Goal: Check status

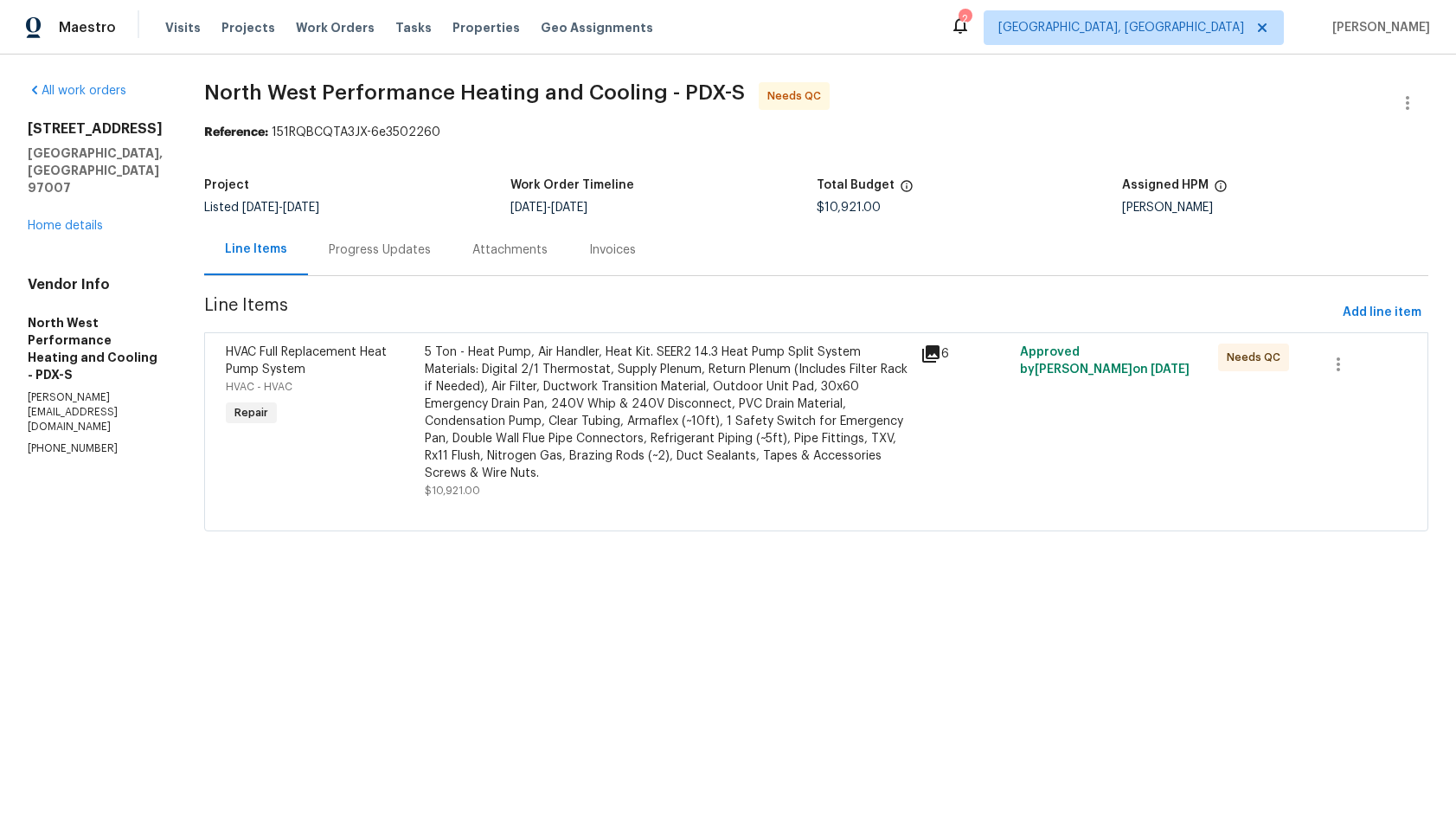
click at [636, 258] on div "Invoices" at bounding box center [612, 251] width 47 height 18
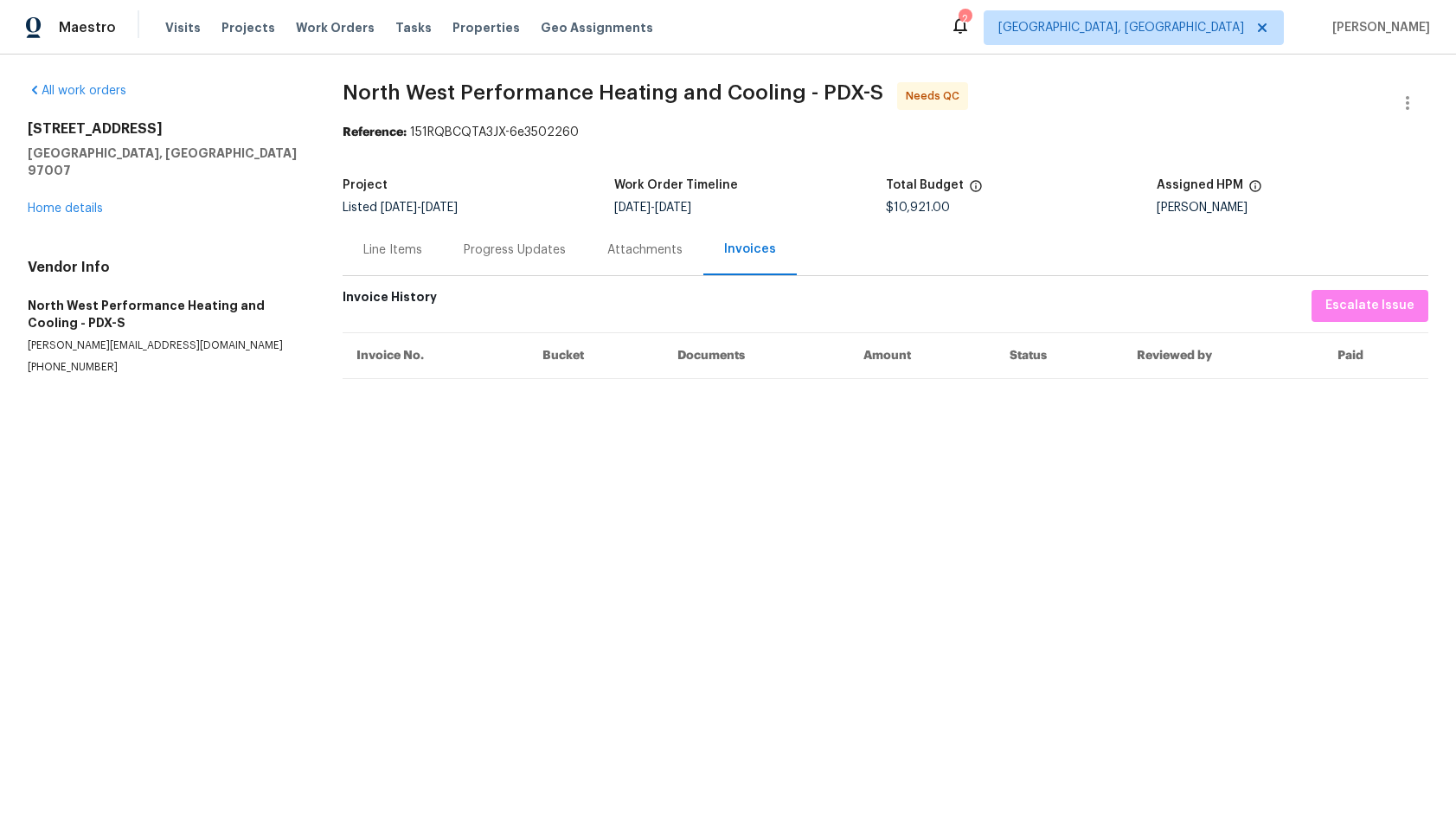
click at [384, 245] on div "Line Items" at bounding box center [392, 251] width 59 height 18
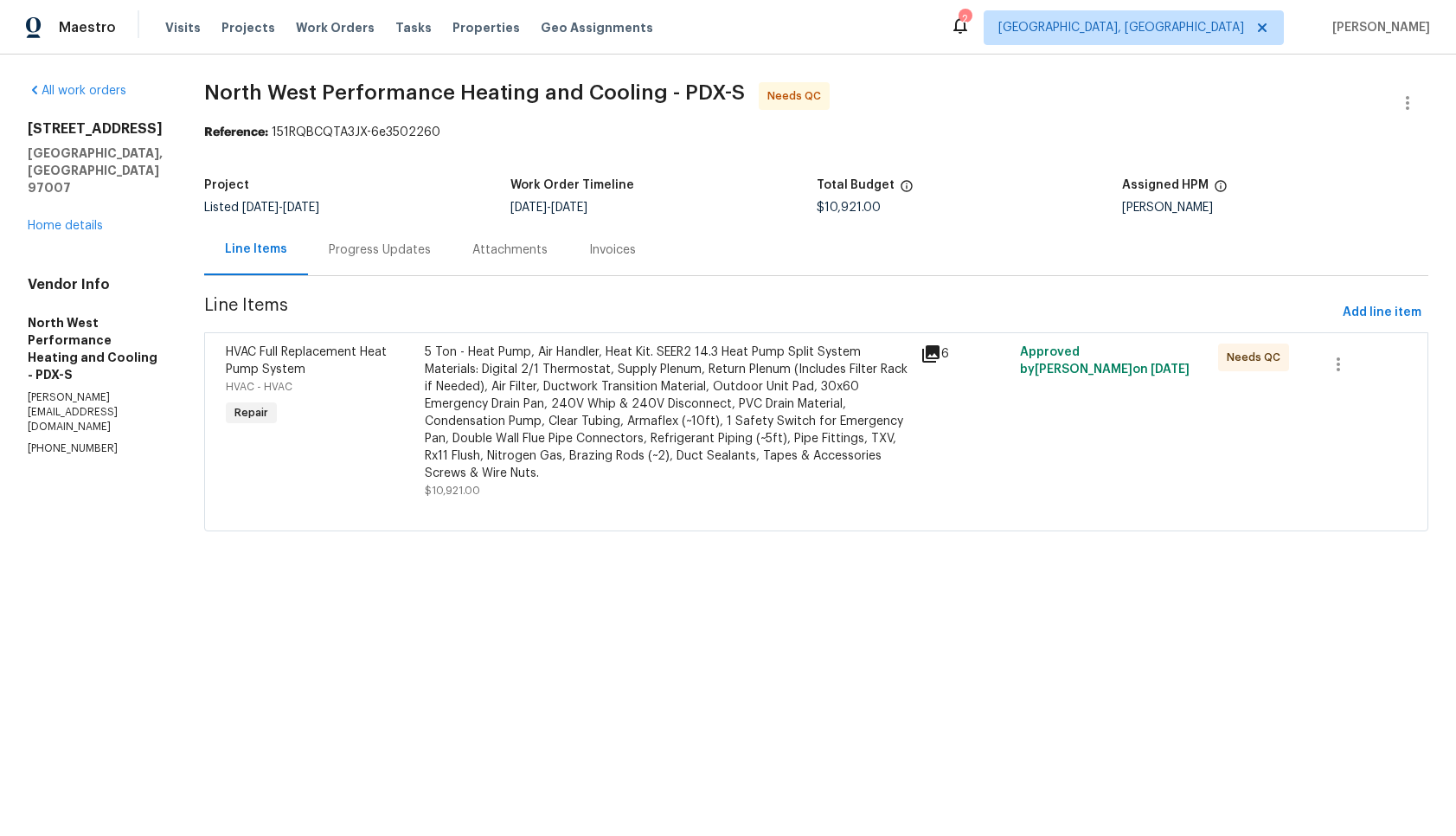
click at [939, 360] on icon at bounding box center [931, 354] width 18 height 18
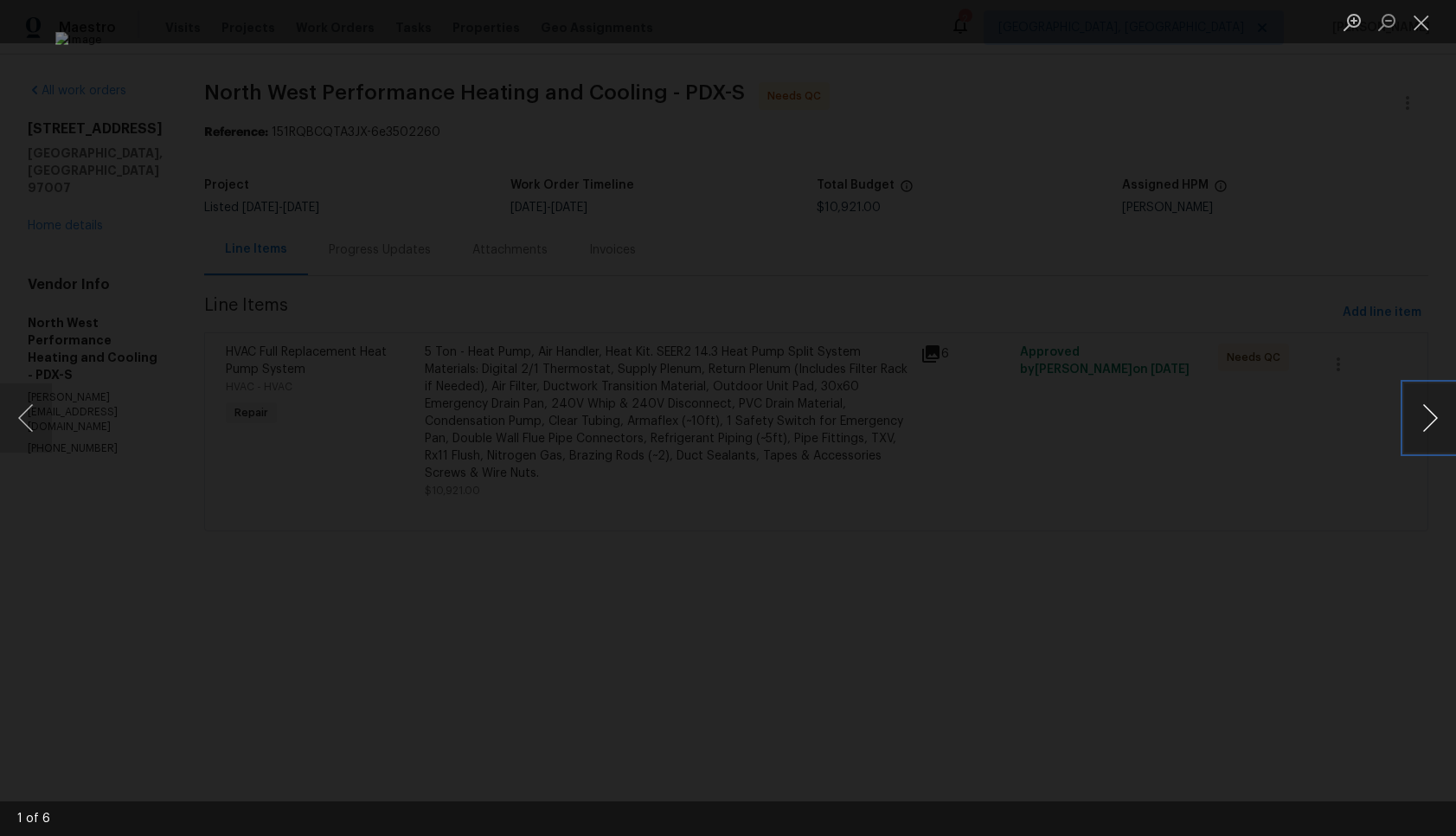
click at [1436, 429] on button "Next image" at bounding box center [1430, 418] width 52 height 69
click at [1435, 428] on button "Next image" at bounding box center [1430, 418] width 52 height 69
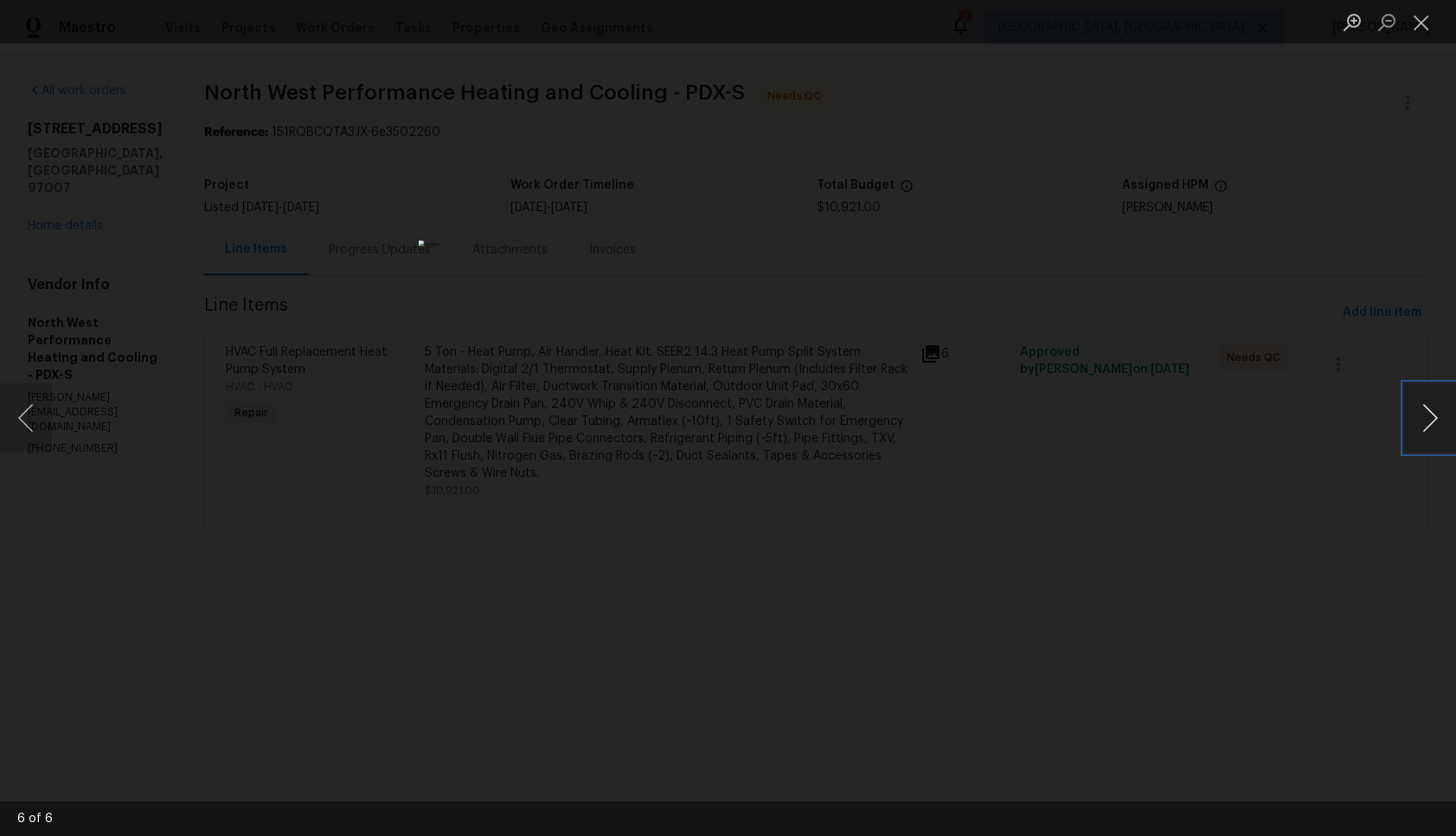
click at [1436, 428] on button "Next image" at bounding box center [1430, 418] width 52 height 69
click at [1421, 25] on button "Close lightbox" at bounding box center [1421, 22] width 34 height 30
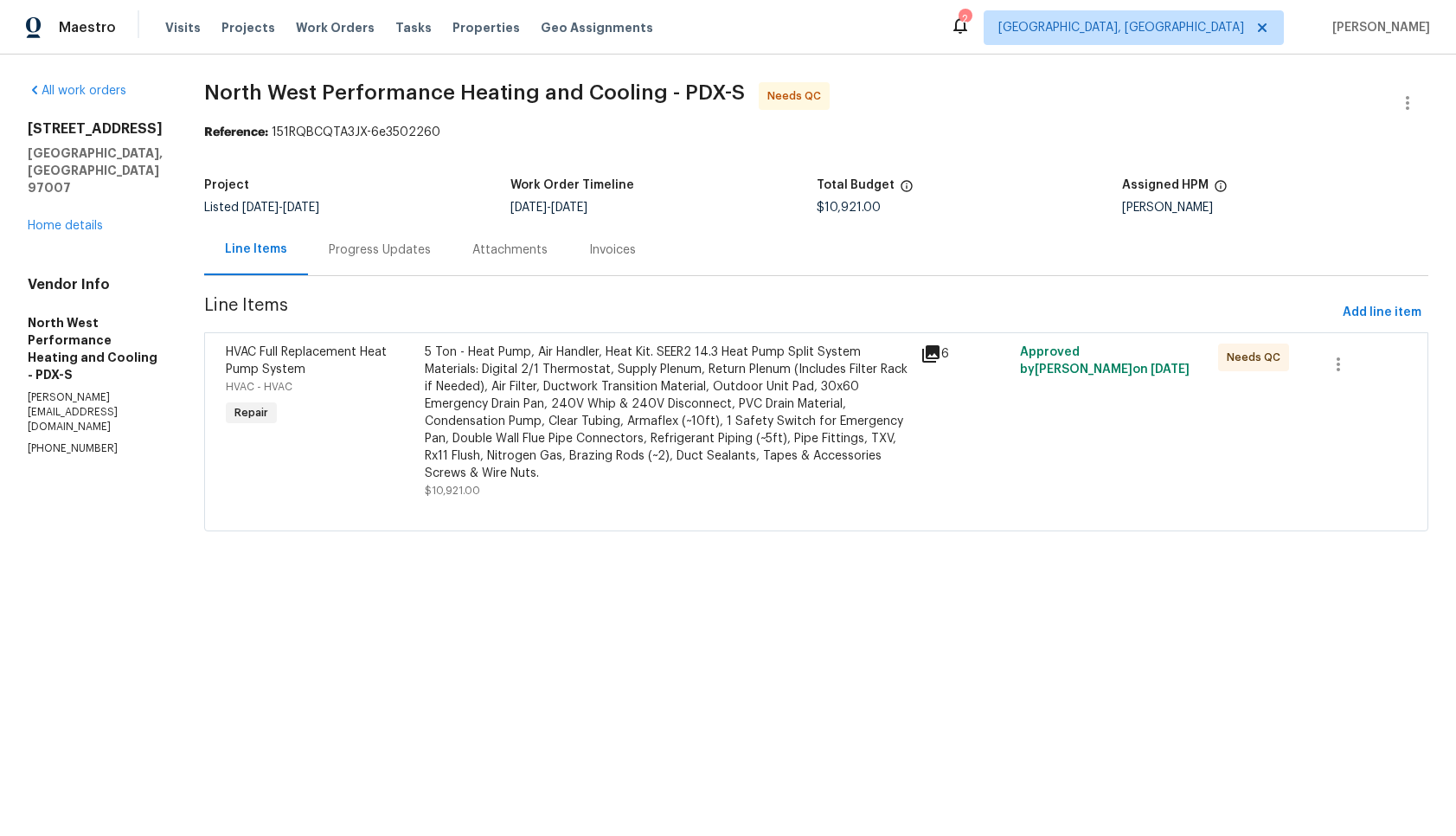
click at [941, 364] on icon at bounding box center [931, 354] width 21 height 21
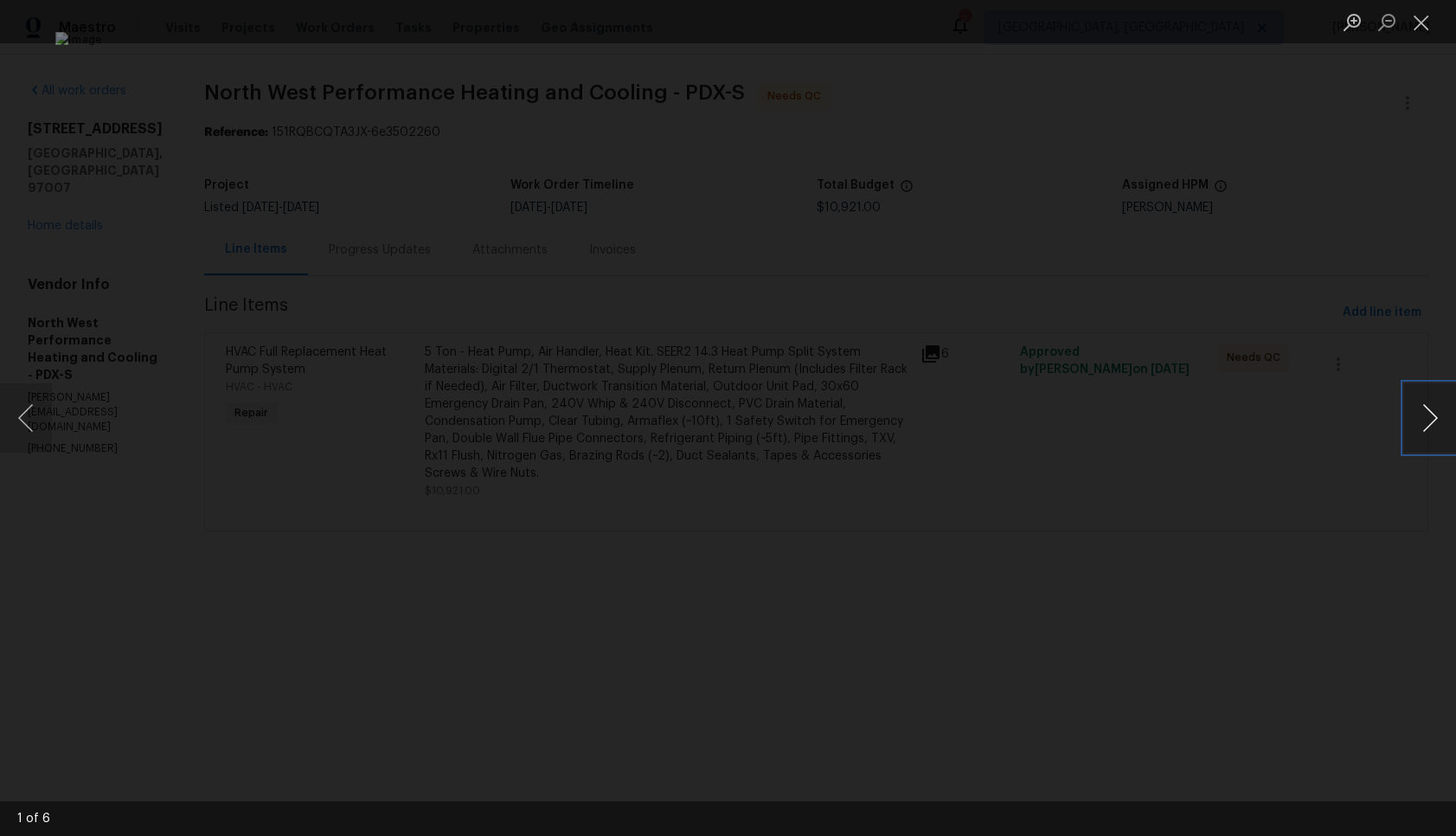
click at [1404, 418] on button "Next image" at bounding box center [1430, 418] width 52 height 69
click at [1434, 418] on button "Next image" at bounding box center [1430, 418] width 52 height 69
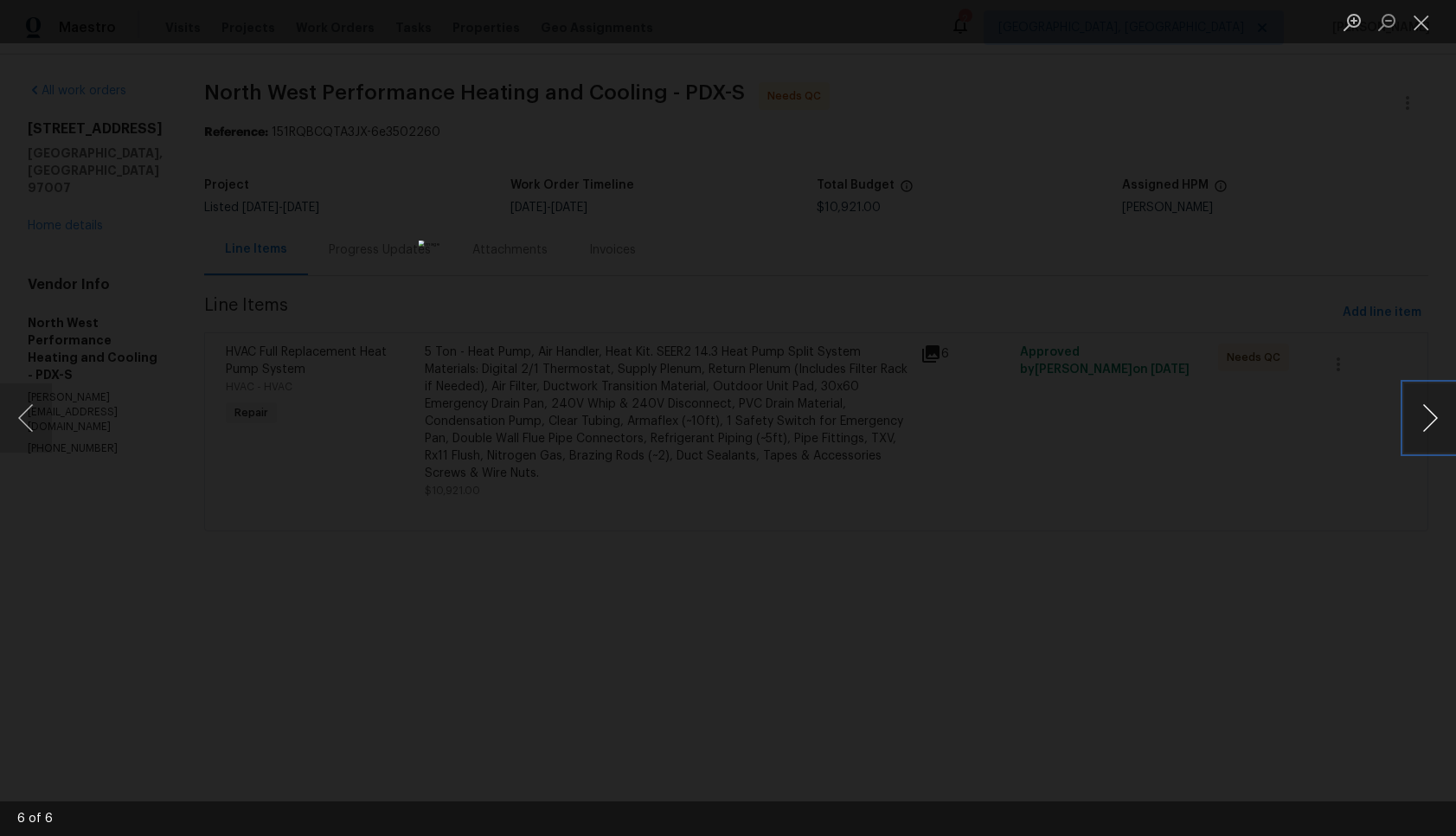
click at [1413, 431] on button "Next image" at bounding box center [1430, 418] width 52 height 69
click at [1425, 27] on button "Close lightbox" at bounding box center [1421, 22] width 34 height 30
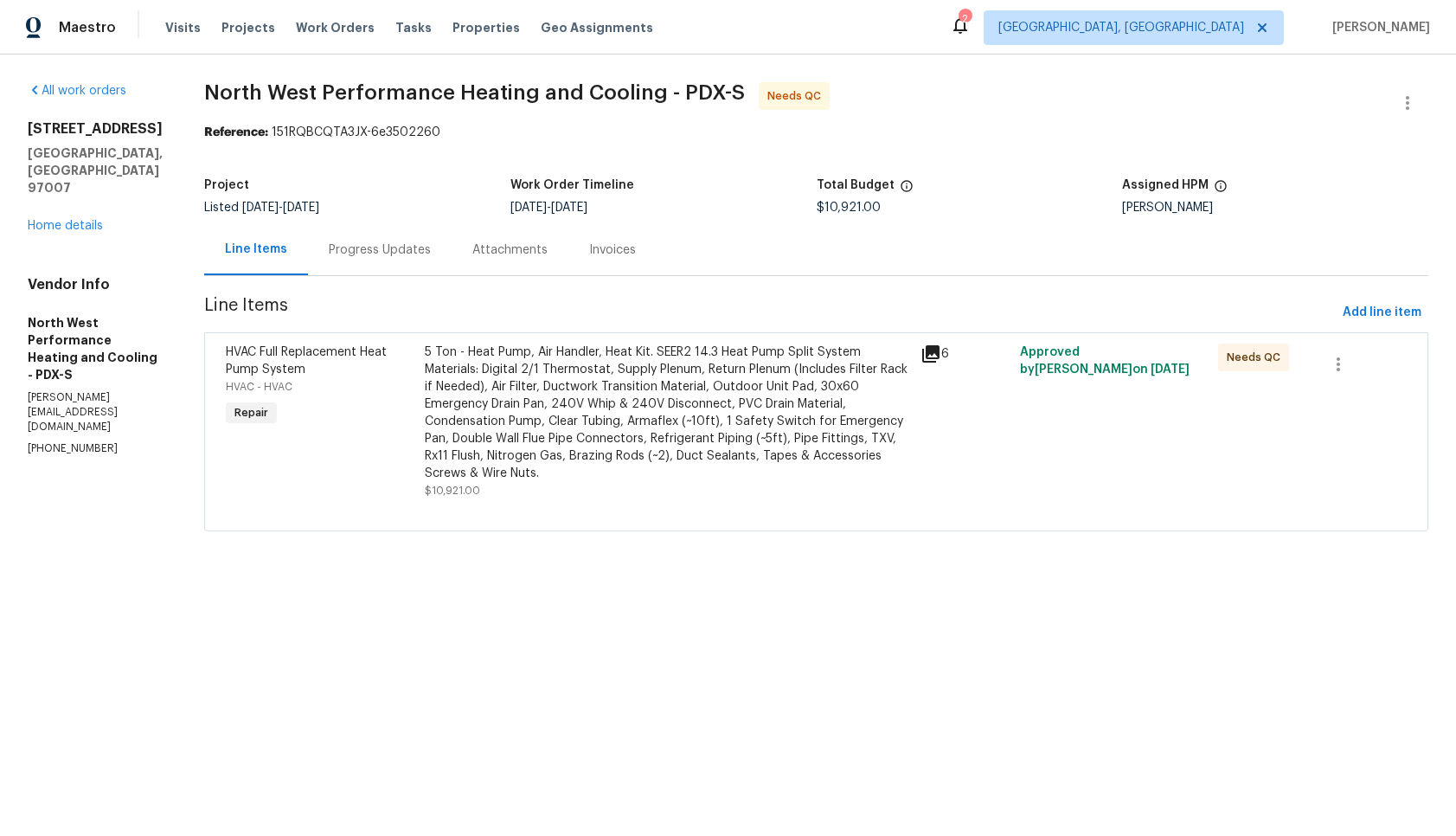
click at [939, 361] on icon at bounding box center [931, 354] width 18 height 18
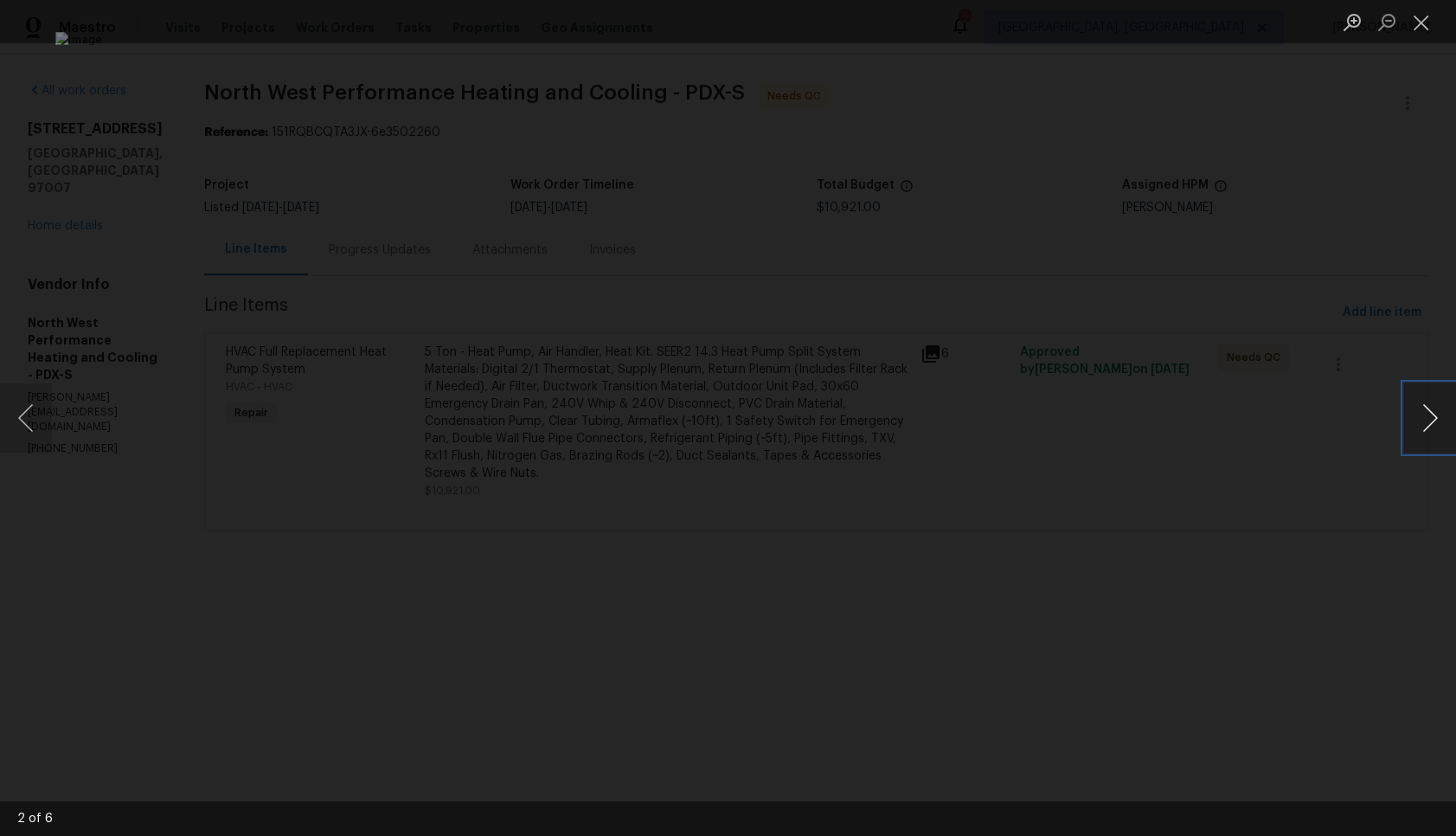
click at [1416, 417] on button "Next image" at bounding box center [1430, 418] width 52 height 69
click at [1427, 28] on button "Close lightbox" at bounding box center [1421, 22] width 34 height 30
